Goal: Transaction & Acquisition: Purchase product/service

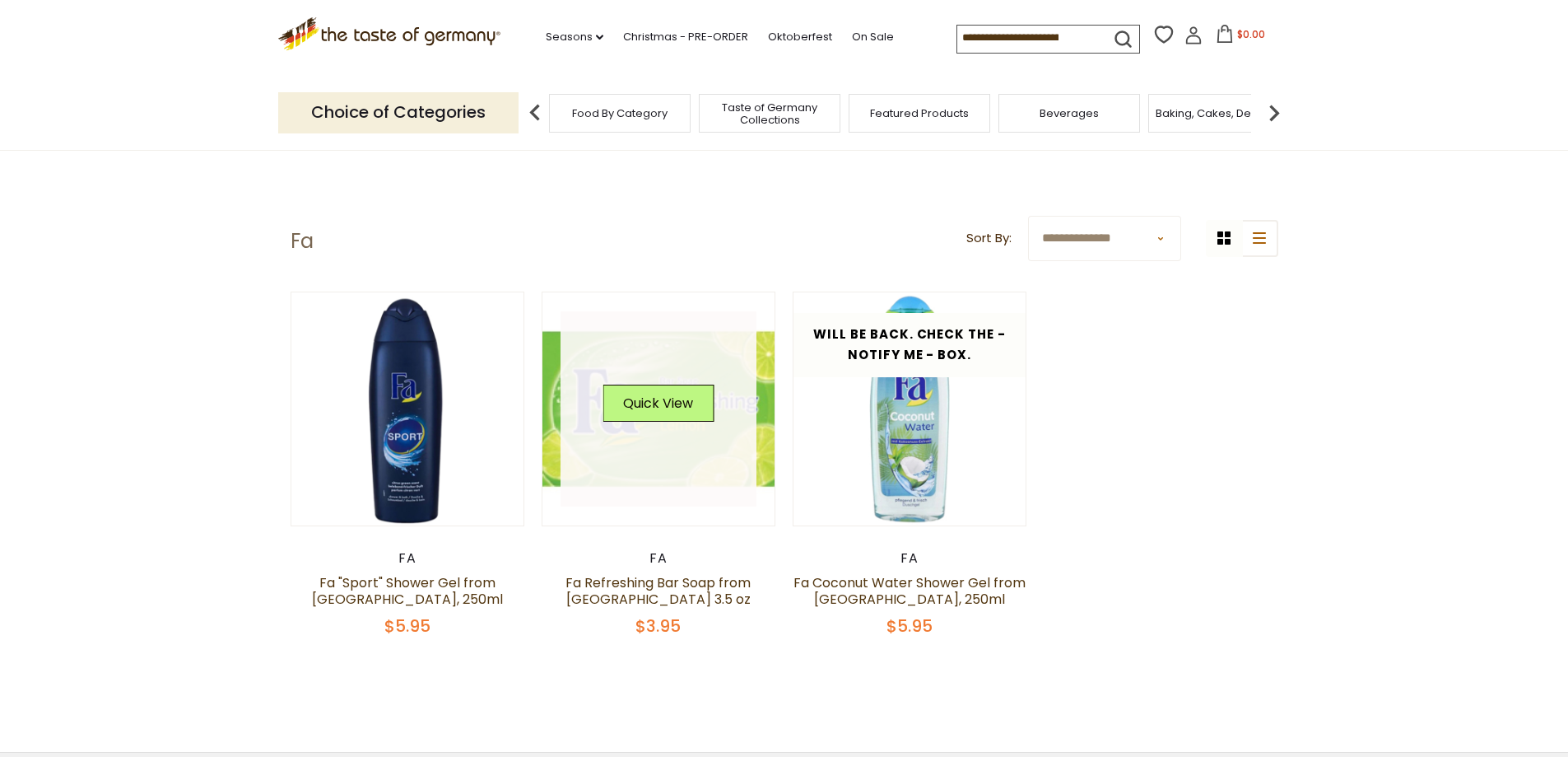
click at [651, 447] on link at bounding box center [658, 409] width 196 height 196
